Goal: Transaction & Acquisition: Purchase product/service

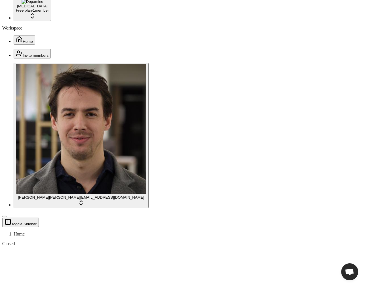
scroll to position [650, 0]
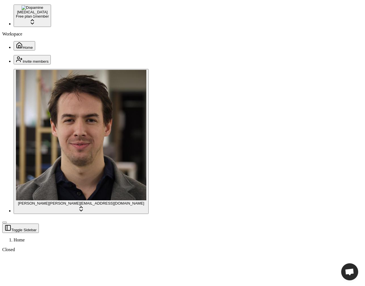
scroll to position [627, 0]
